Goal: Task Accomplishment & Management: Manage account settings

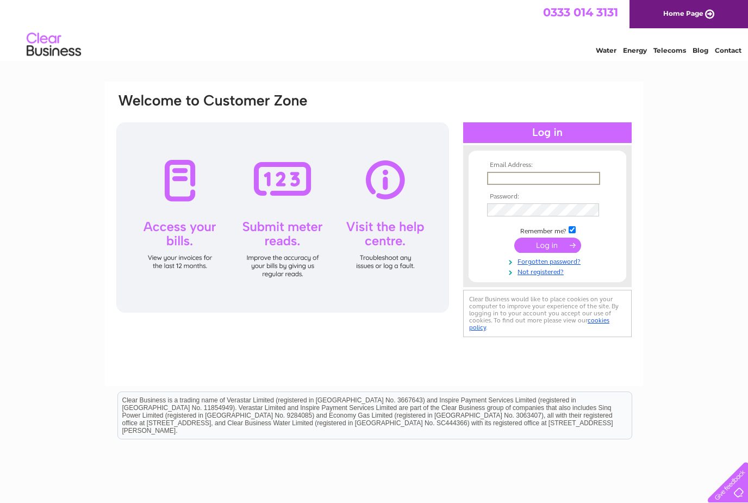
type input "[EMAIL_ADDRESS][DOMAIN_NAME]"
click at [548, 246] on input "submit" at bounding box center [547, 245] width 67 height 15
click at [537, 248] on input "submit" at bounding box center [547, 244] width 67 height 15
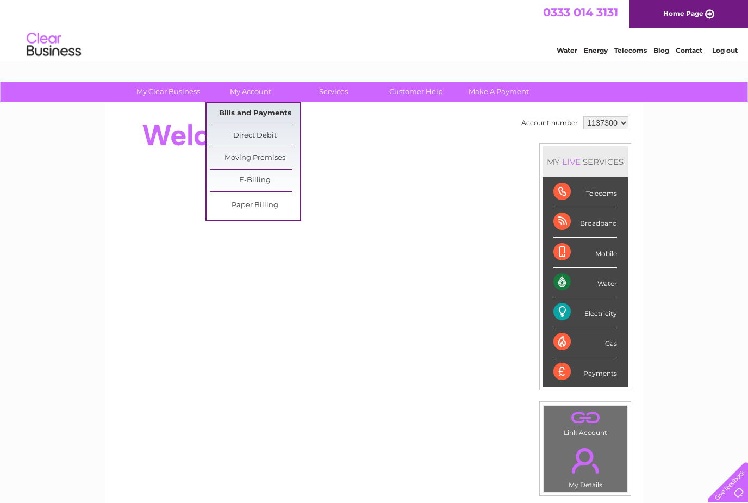
click at [229, 120] on link "Bills and Payments" at bounding box center [255, 114] width 90 height 22
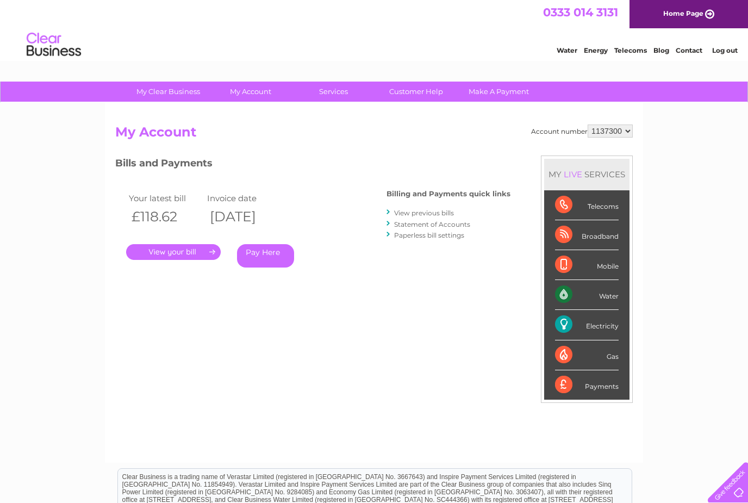
click at [424, 212] on link "View previous bills" at bounding box center [424, 213] width 60 height 8
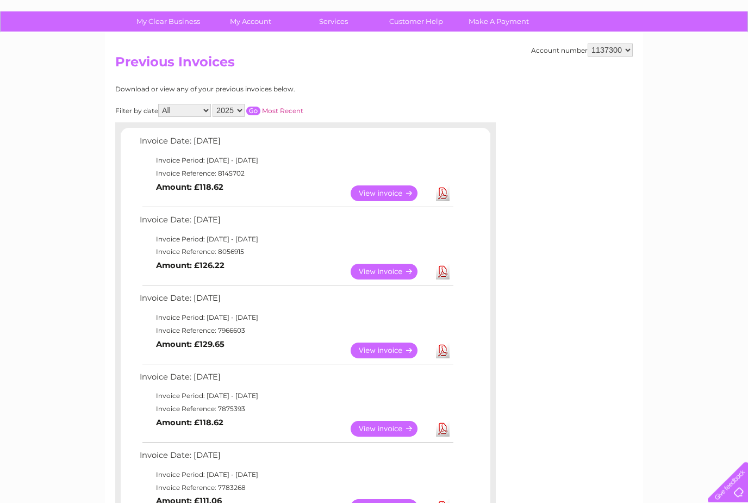
scroll to position [69, 0]
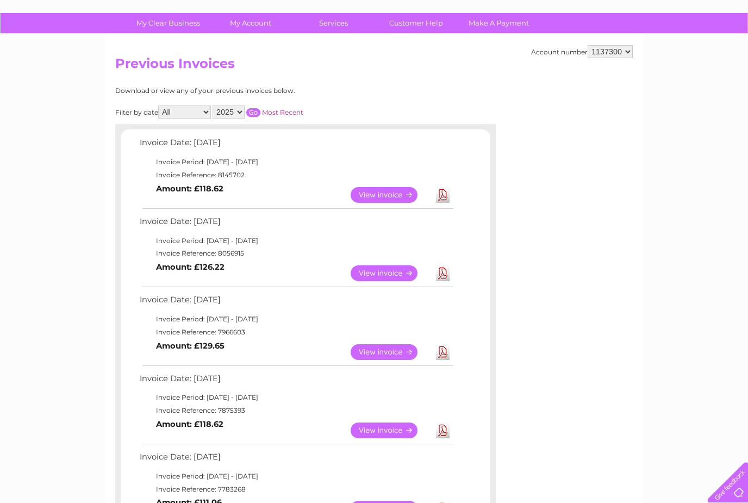
click at [400, 422] on link "View" at bounding box center [391, 430] width 80 height 16
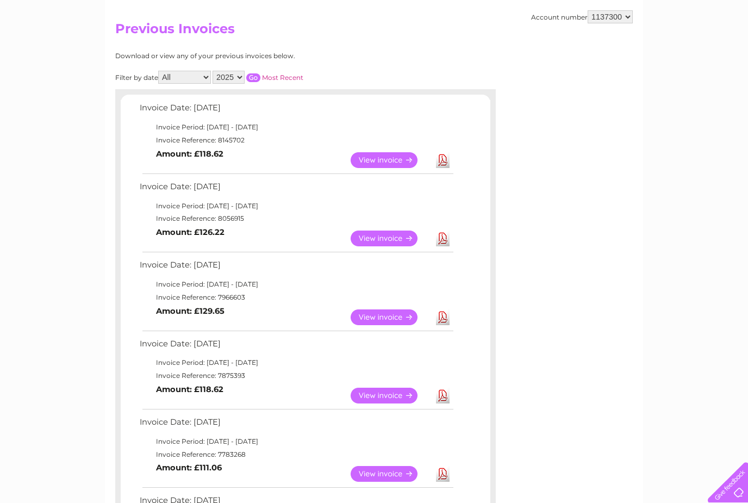
click at [382, 309] on link "View" at bounding box center [391, 317] width 80 height 16
click at [372, 233] on link "View" at bounding box center [391, 239] width 80 height 16
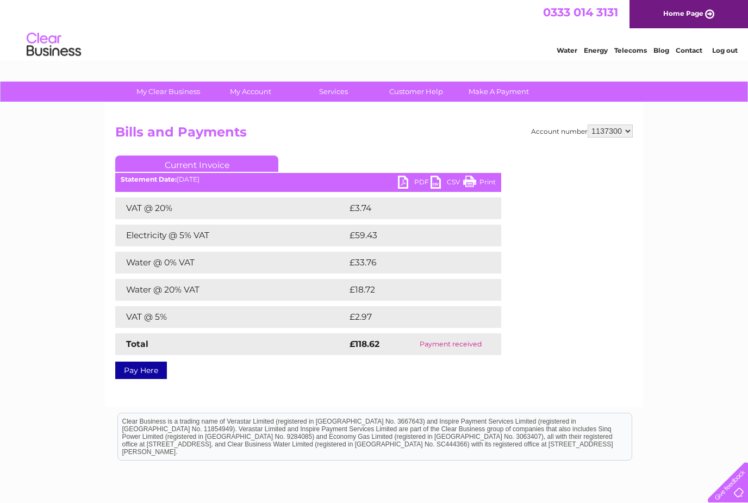
click at [480, 182] on link "Print" at bounding box center [479, 184] width 33 height 16
click at [485, 184] on link "Print" at bounding box center [479, 184] width 33 height 16
click at [478, 183] on link "Print" at bounding box center [479, 184] width 33 height 16
